Goal: Find specific page/section: Find specific page/section

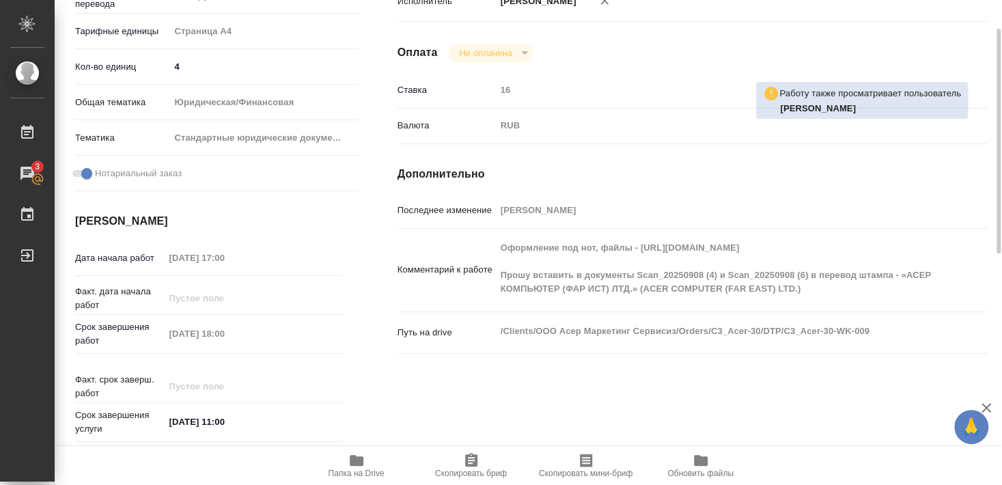
scroll to position [148, 0]
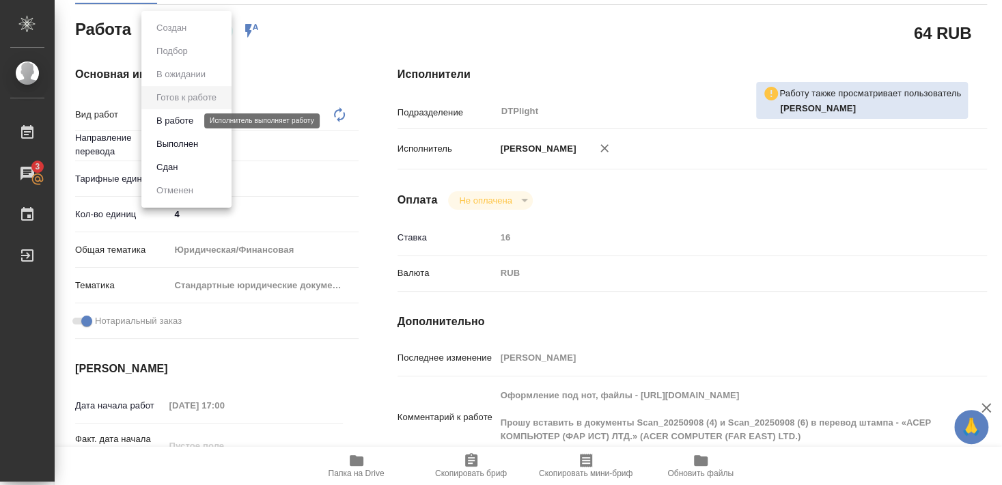
click at [184, 118] on button "В работе" at bounding box center [174, 120] width 45 height 15
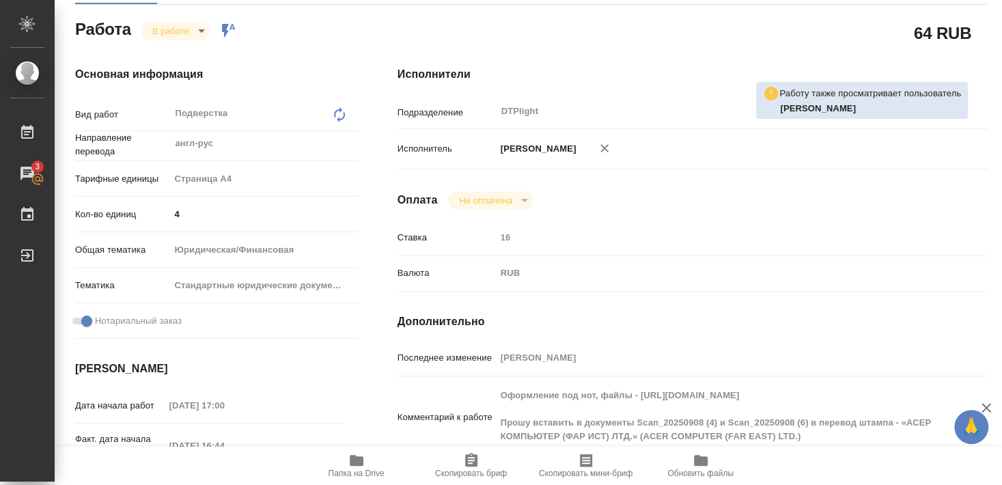
type textarea "x"
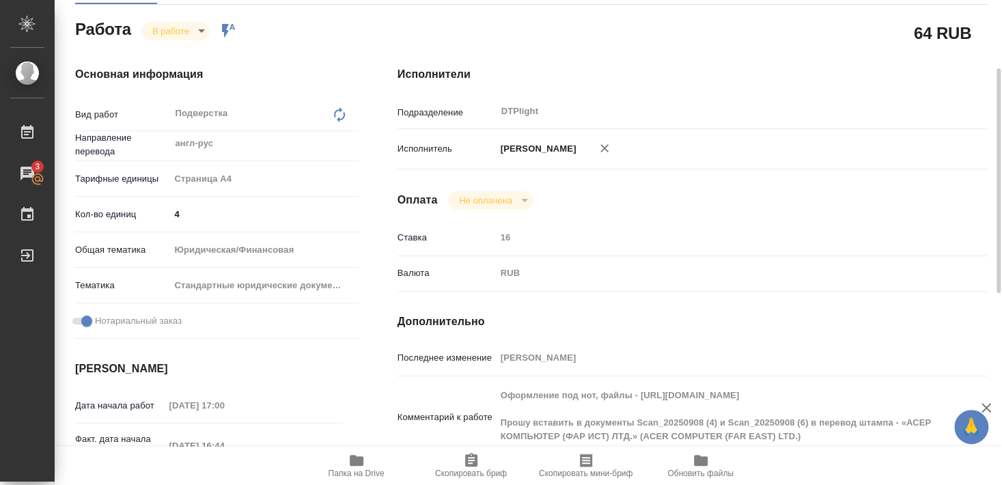
type textarea "x"
